Goal: Find specific page/section: Find specific page/section

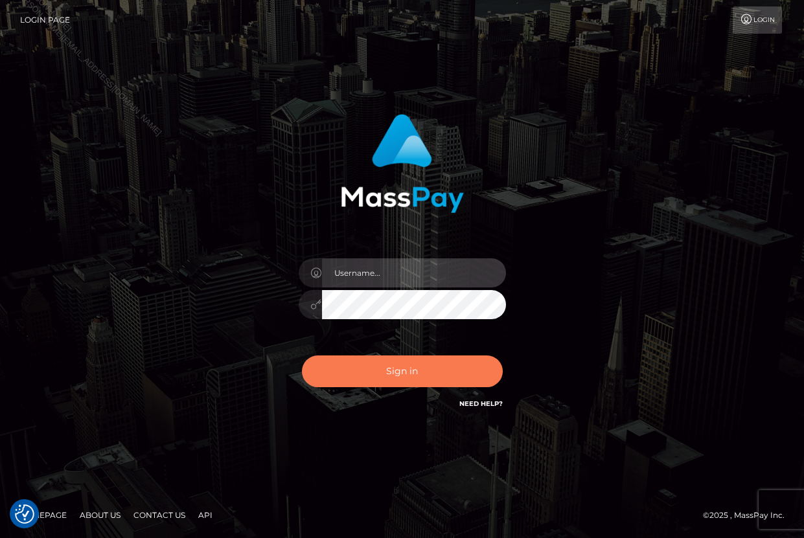
type input "Lorelee"
click at [399, 356] on button "Sign in" at bounding box center [402, 372] width 201 height 32
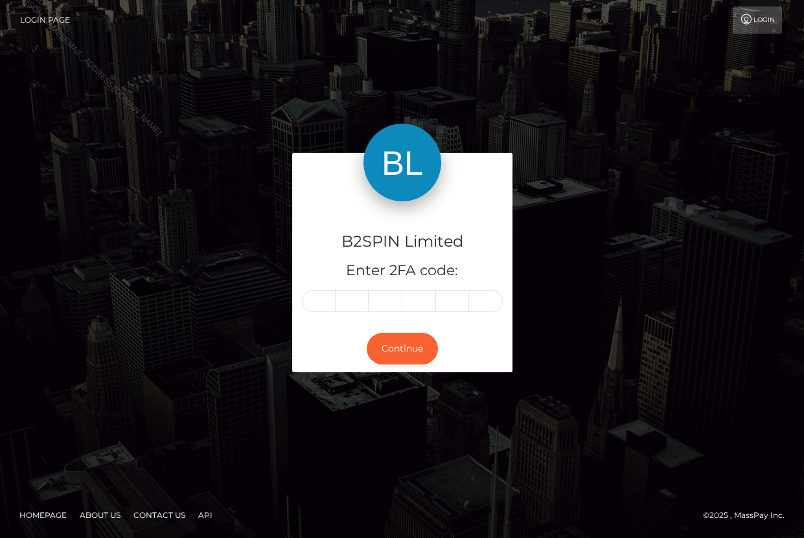
click at [322, 300] on input "text" at bounding box center [319, 301] width 34 height 22
click at [319, 301] on input "text" at bounding box center [319, 301] width 34 height 22
type input "7"
type input "9"
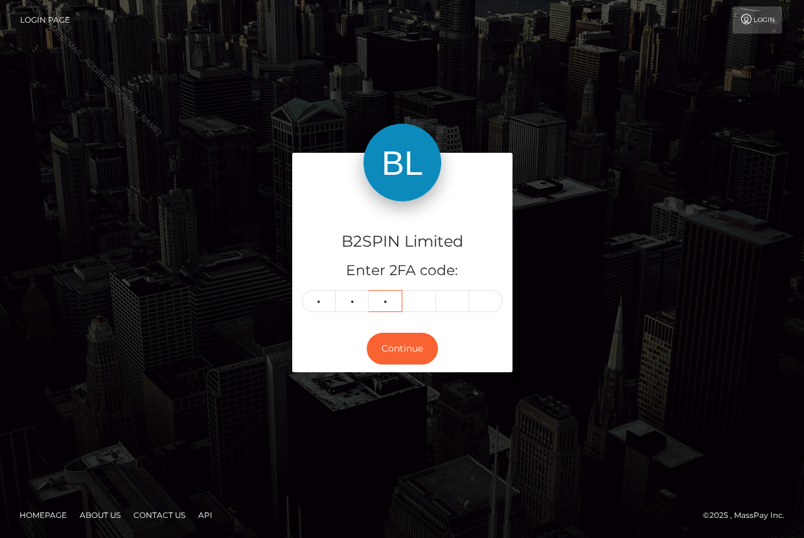
type input "4"
click at [396, 302] on input "4" at bounding box center [386, 301] width 34 height 22
drag, startPoint x: 323, startPoint y: 302, endPoint x: 315, endPoint y: 299, distance: 8.8
click at [323, 302] on input "text" at bounding box center [319, 301] width 34 height 22
type input "7"
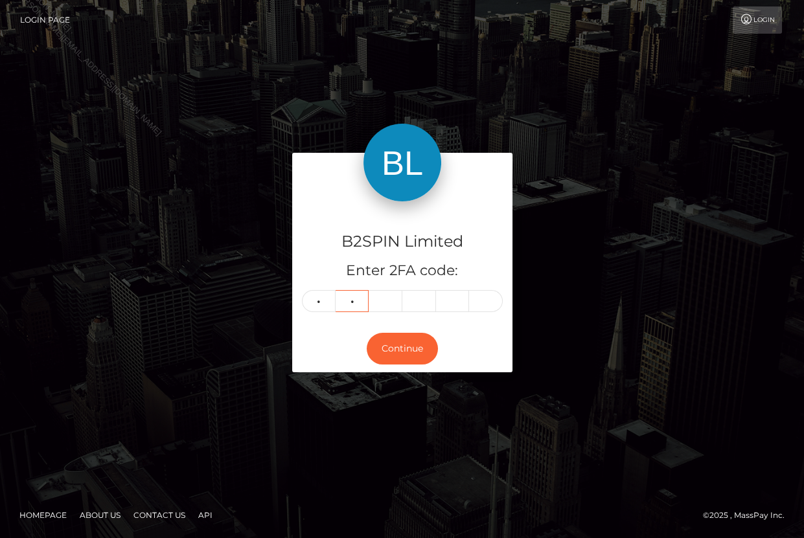
type input "5"
type input "4"
type input "0"
type input "9"
type input "0"
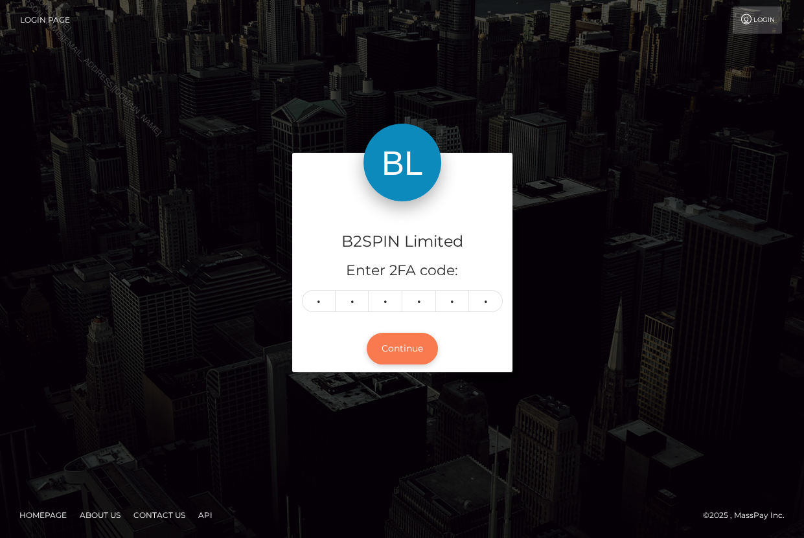
click at [378, 345] on button "Continue" at bounding box center [402, 349] width 71 height 32
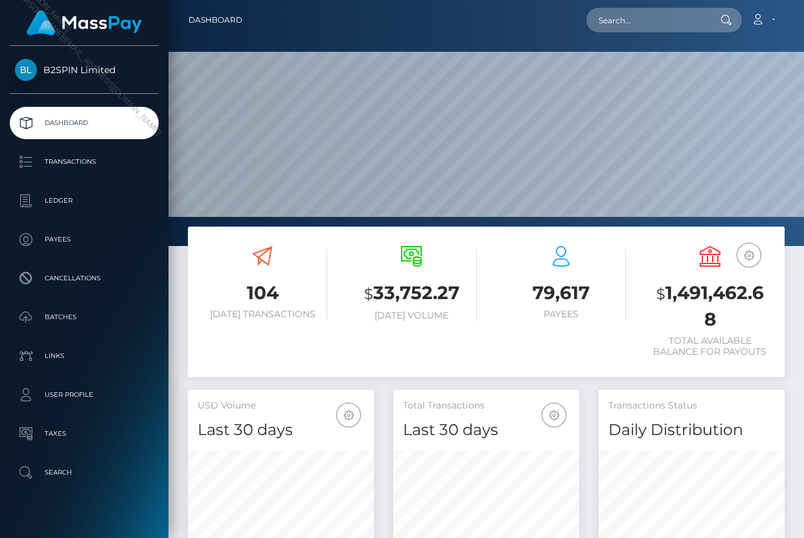
scroll to position [229, 185]
click at [611, 23] on input "text" at bounding box center [647, 20] width 122 height 25
paste input "2874240"
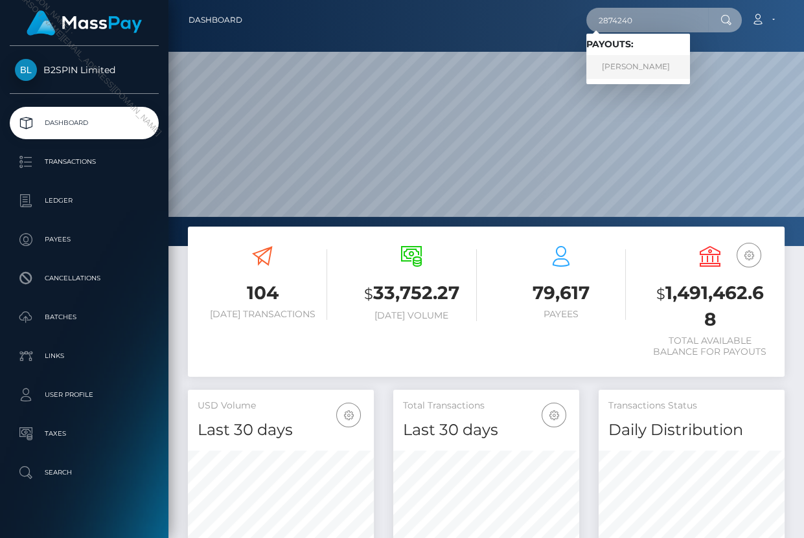
type input "2874240"
click at [616, 71] on link "NICOLE MARIE KOLODETSKY" at bounding box center [638, 67] width 104 height 24
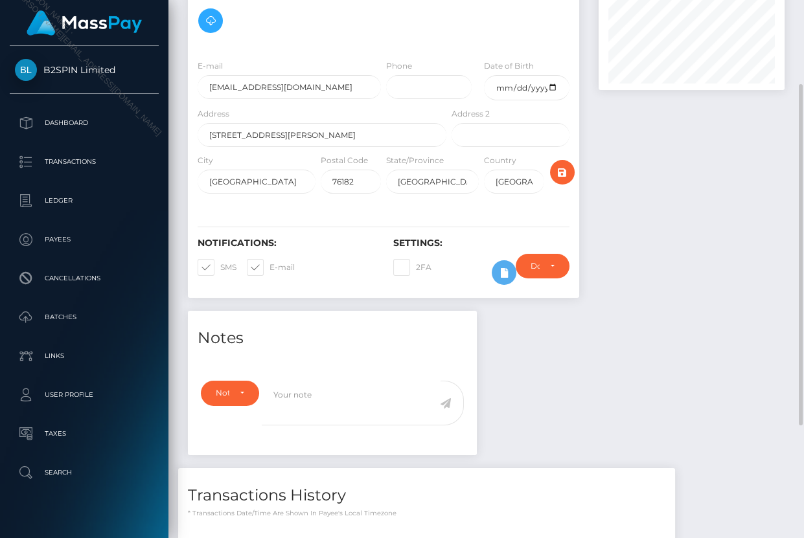
scroll to position [310, 0]
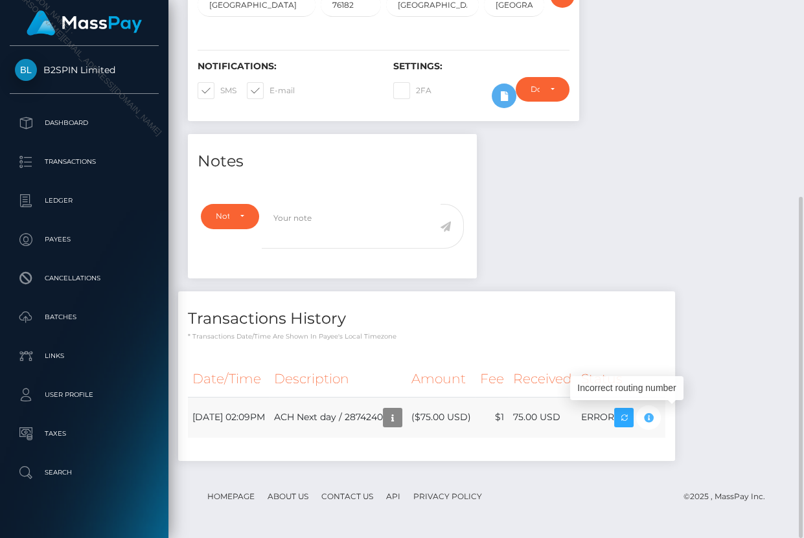
click at [656, 415] on icon "button" at bounding box center [649, 418] width 16 height 16
drag, startPoint x: 674, startPoint y: 417, endPoint x: 692, endPoint y: 427, distance: 21.5
click at [656, 417] on icon "button" at bounding box center [649, 418] width 16 height 16
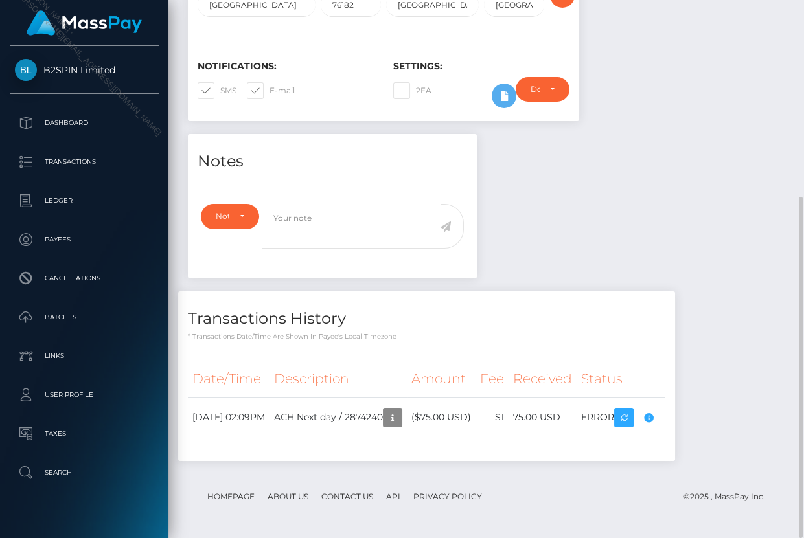
click at [751, 363] on div "Notes Note Type Compliance Clear Compliance General Note Type" at bounding box center [486, 304] width 616 height 340
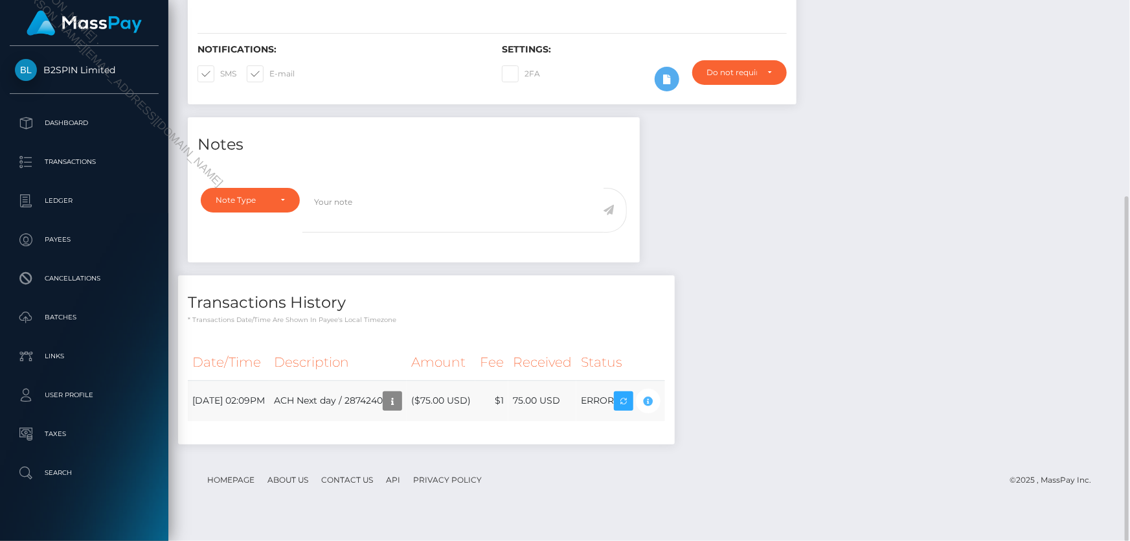
scroll to position [155, 294]
click at [799, 391] on div "Notes Note Type Compliance Clear Compliance General Note Type" at bounding box center [649, 287] width 943 height 340
drag, startPoint x: 190, startPoint y: 383, endPoint x: 700, endPoint y: 392, distance: 509.9
click at [675, 390] on div "Date/Time Description Amount Fee Received Status" at bounding box center [426, 389] width 497 height 109
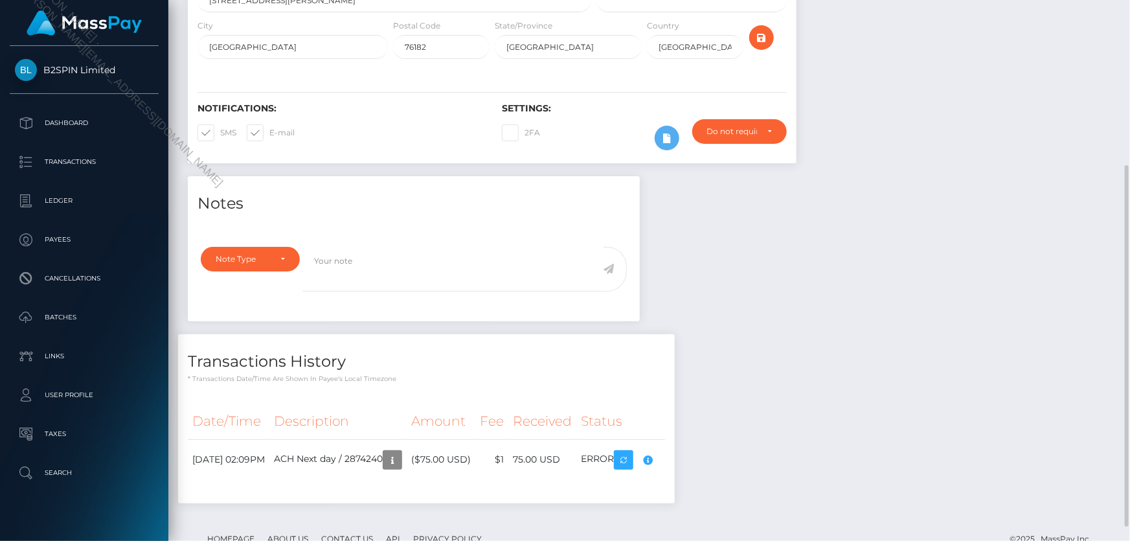
scroll to position [189, 0]
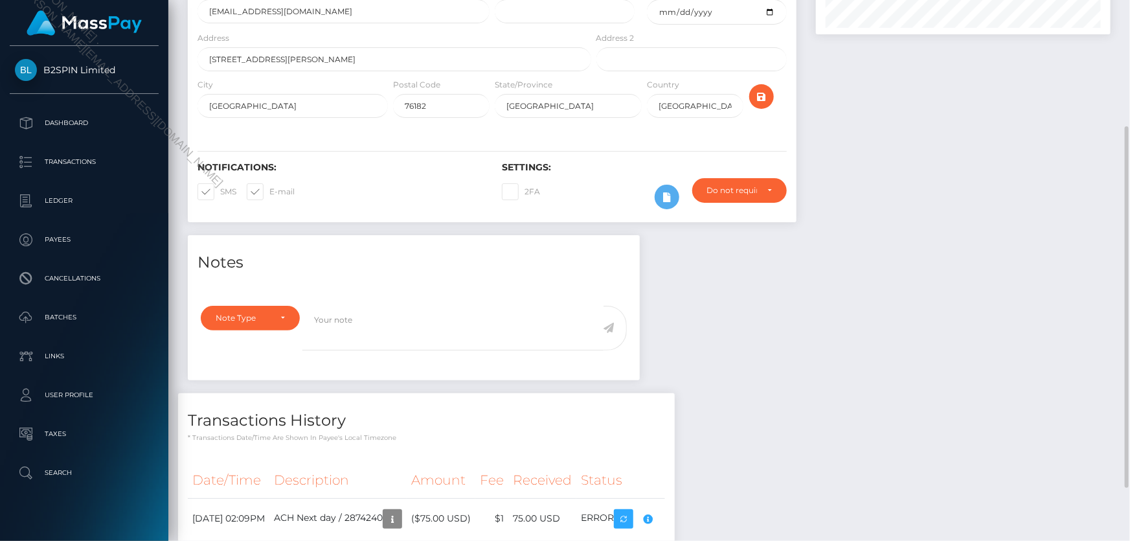
click at [777, 392] on div "Notes Note Type Compliance Clear Compliance General Note Type" at bounding box center [649, 405] width 943 height 340
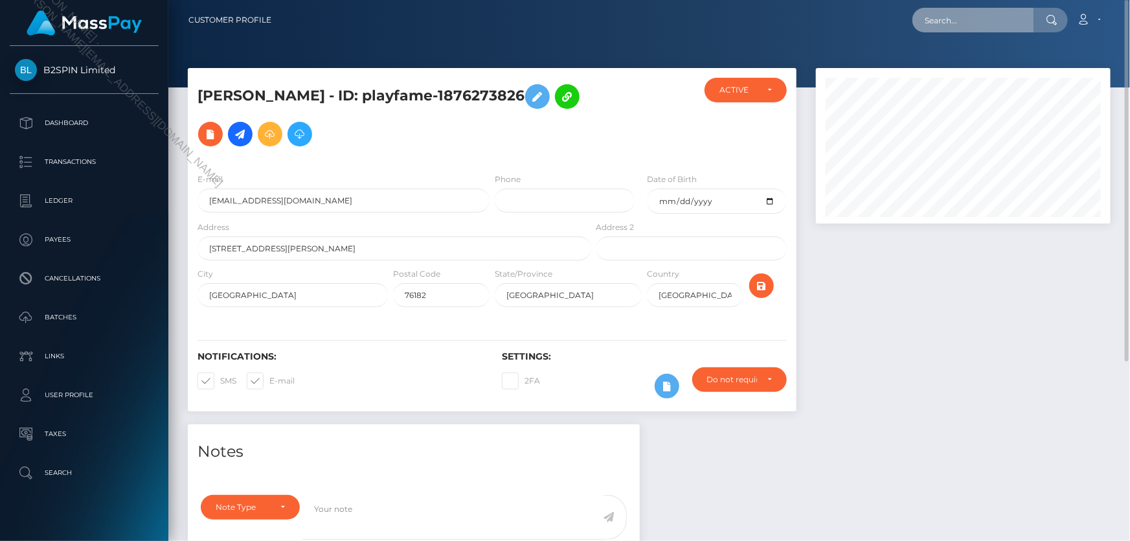
click at [803, 21] on input "text" at bounding box center [974, 20] width 122 height 25
paste input "3325366"
click at [803, 19] on input "3325366" at bounding box center [974, 20] width 122 height 25
drag, startPoint x: 968, startPoint y: 19, endPoint x: 904, endPoint y: 14, distance: 65.0
click at [803, 14] on div "3325366 Loading... Loading... Account Edit Profile Logout" at bounding box center [696, 19] width 829 height 27
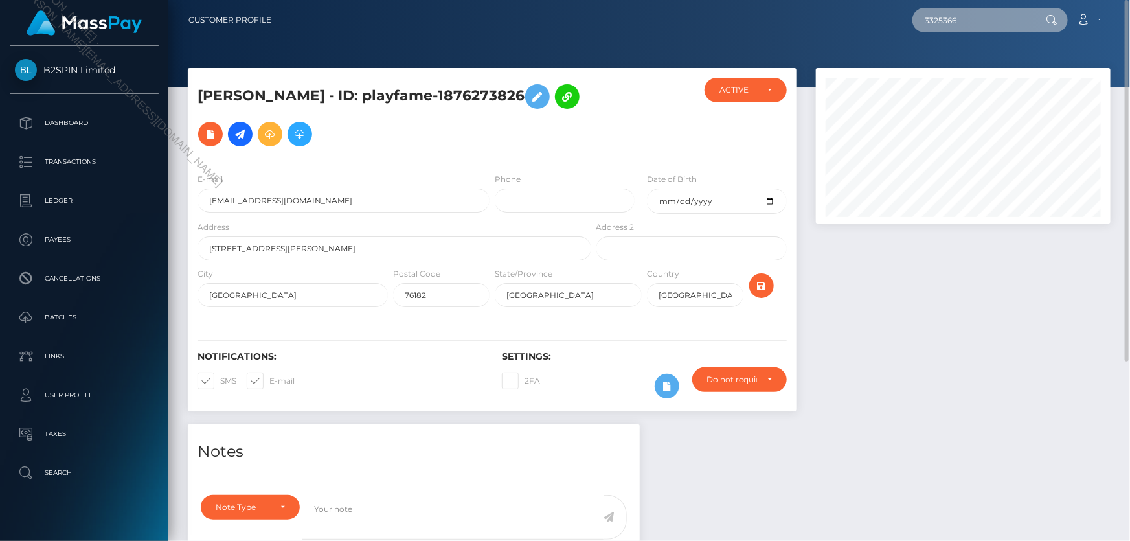
paste input "2049424509"
type input "2049424509"
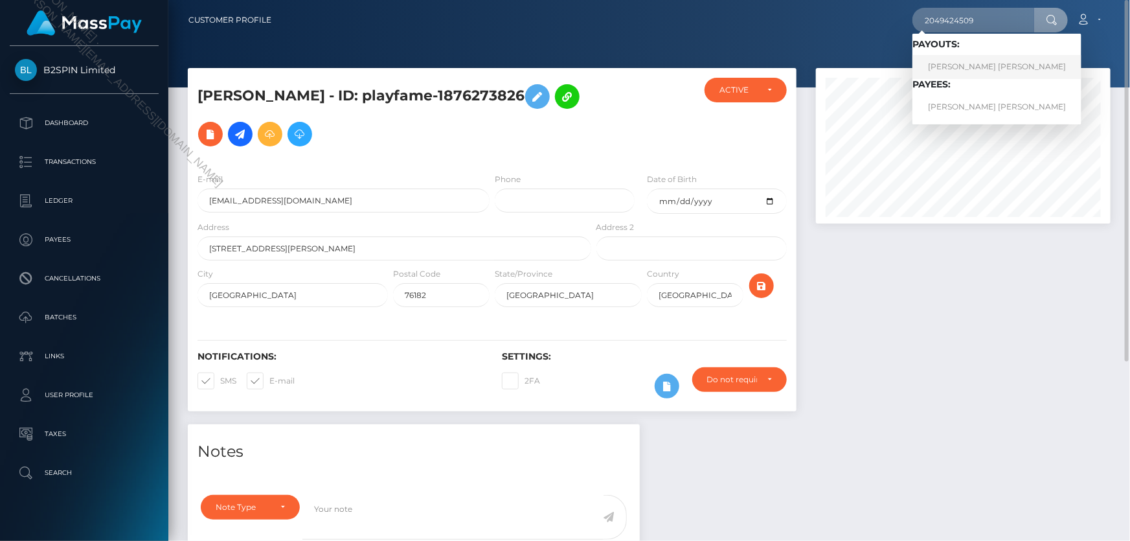
click at [803, 70] on link "MONICA DIANE NELSON" at bounding box center [997, 67] width 169 height 24
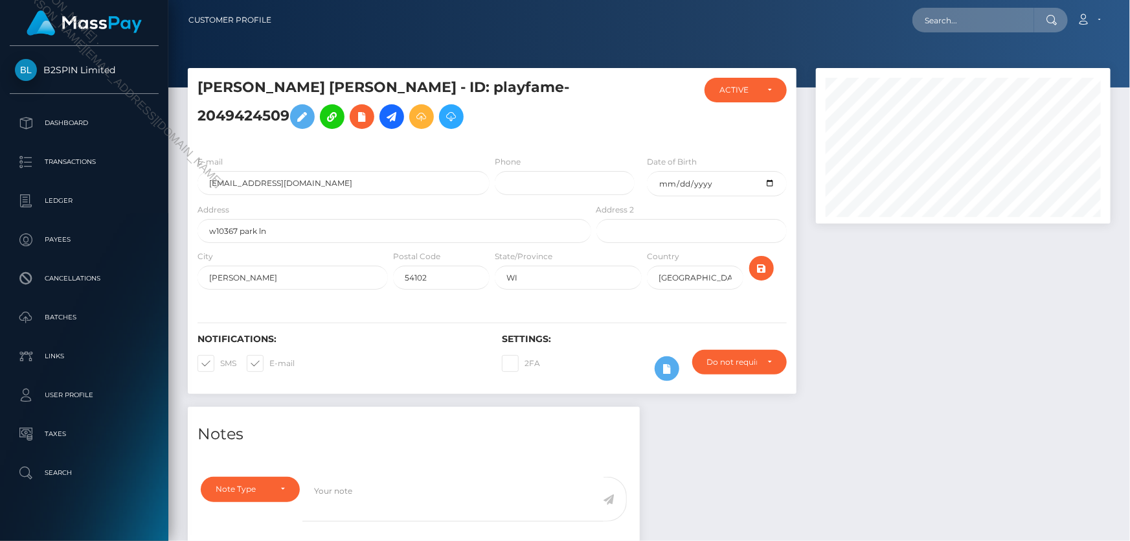
scroll to position [155, 294]
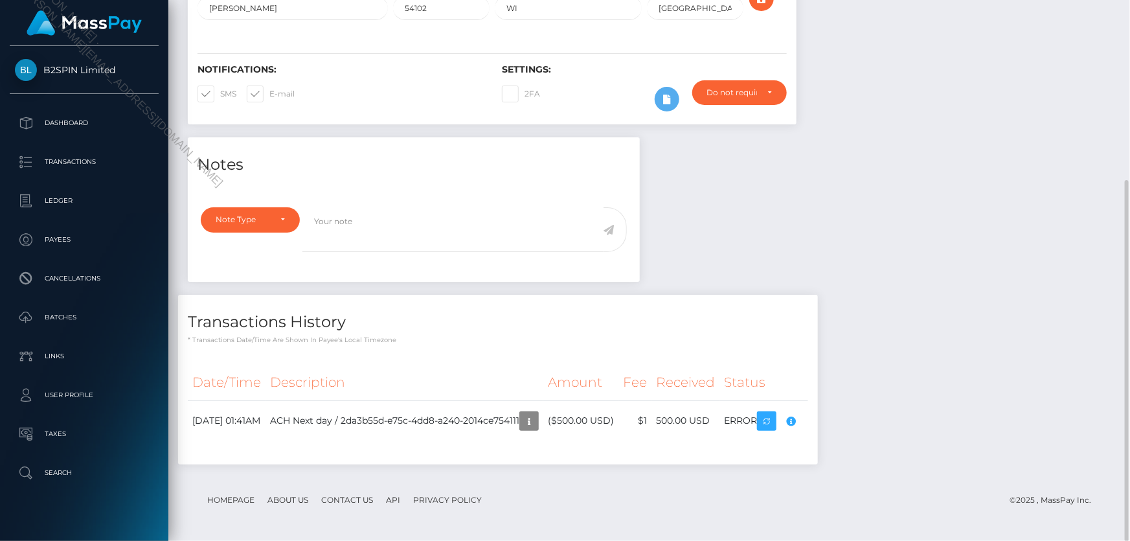
click at [937, 417] on div "Notes Note Type Compliance Clear Compliance General Note Type" at bounding box center [649, 307] width 943 height 340
